Goal: Task Accomplishment & Management: Manage account settings

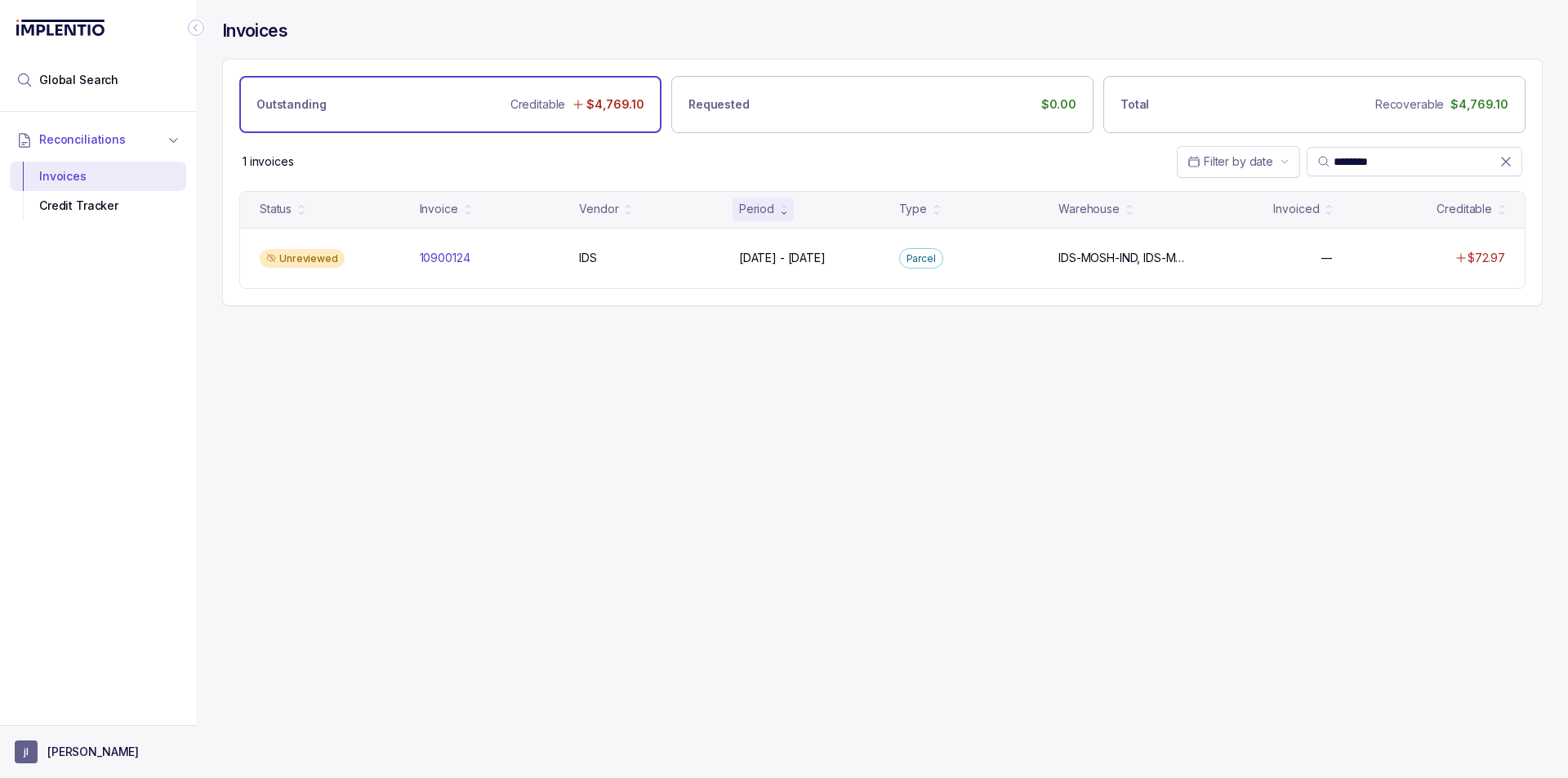
click at [137, 751] on button "[PERSON_NAME]" at bounding box center [98, 751] width 167 height 23
click at [115, 706] on li "Logout" at bounding box center [98, 716] width 168 height 26
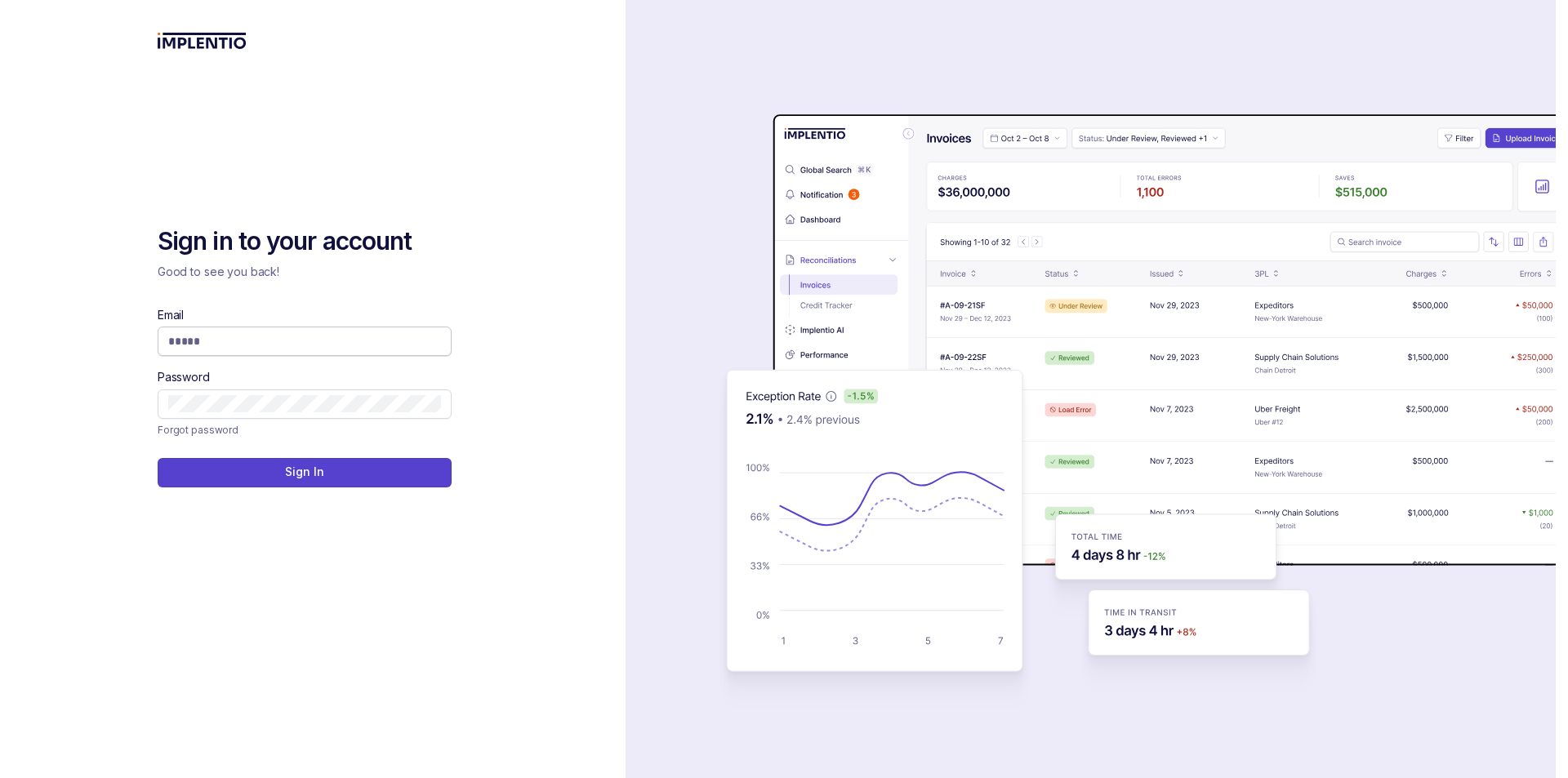
click at [353, 343] on input "Email" at bounding box center [304, 341] width 272 height 16
type input "**********"
